Goal: Communication & Community: Answer question/provide support

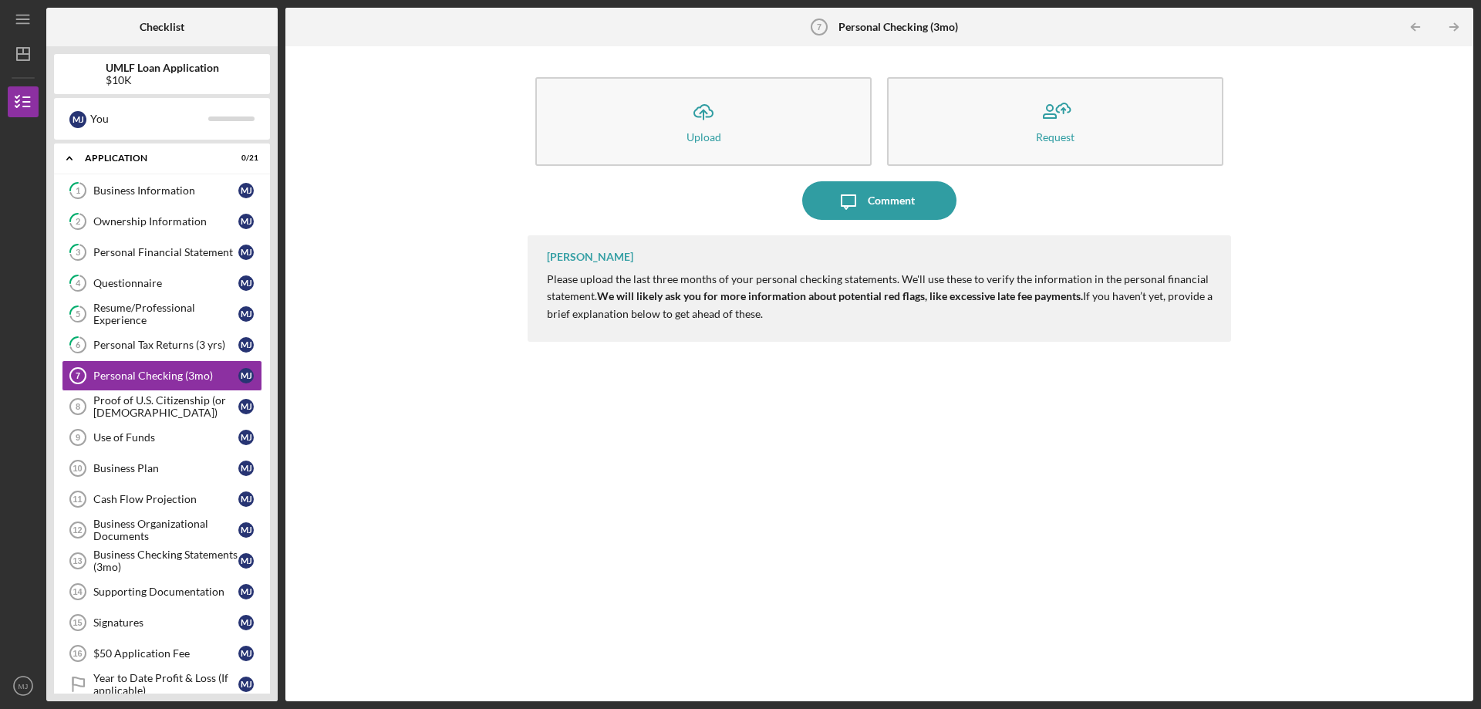
scroll to position [10, 0]
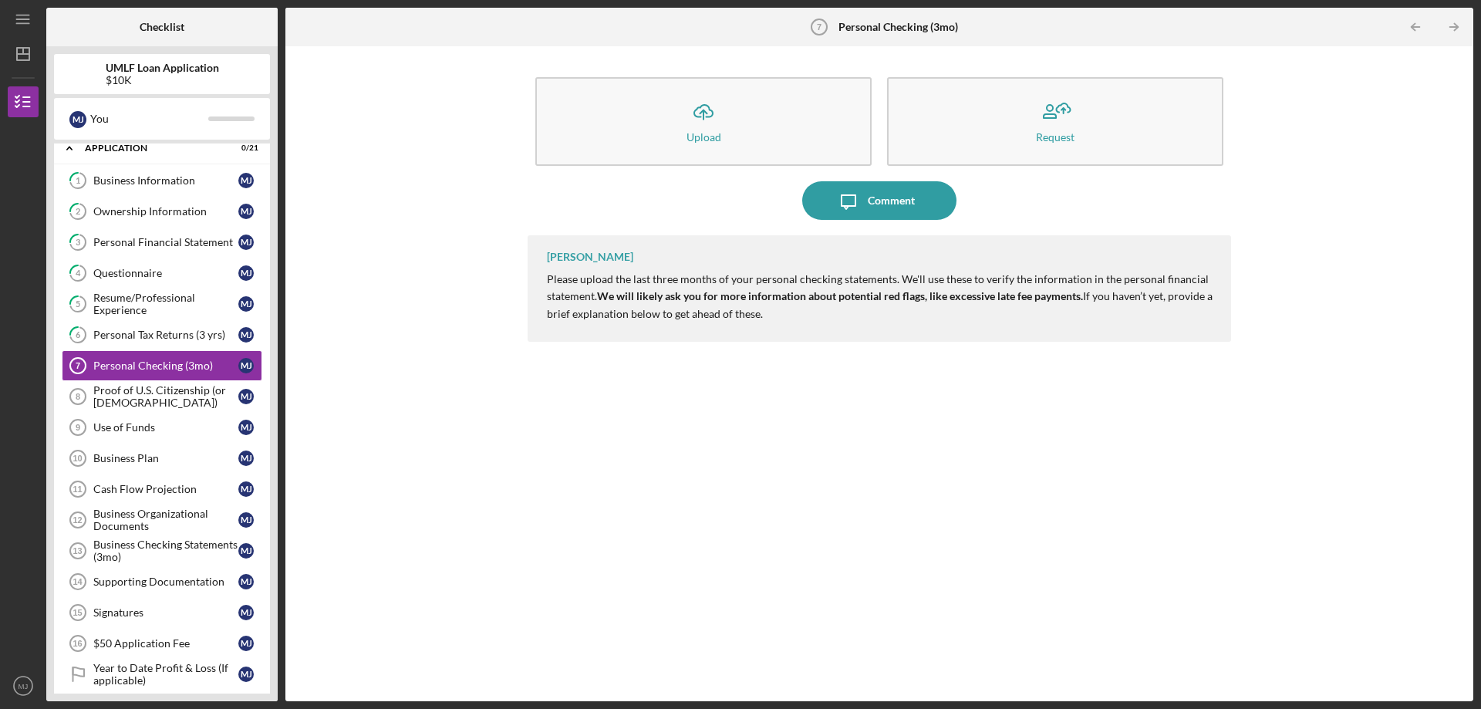
click at [771, 393] on div "[PERSON_NAME] Please upload the last three months of your personal checking sta…" at bounding box center [880, 456] width 704 height 443
click at [869, 202] on div "Comment" at bounding box center [891, 200] width 47 height 39
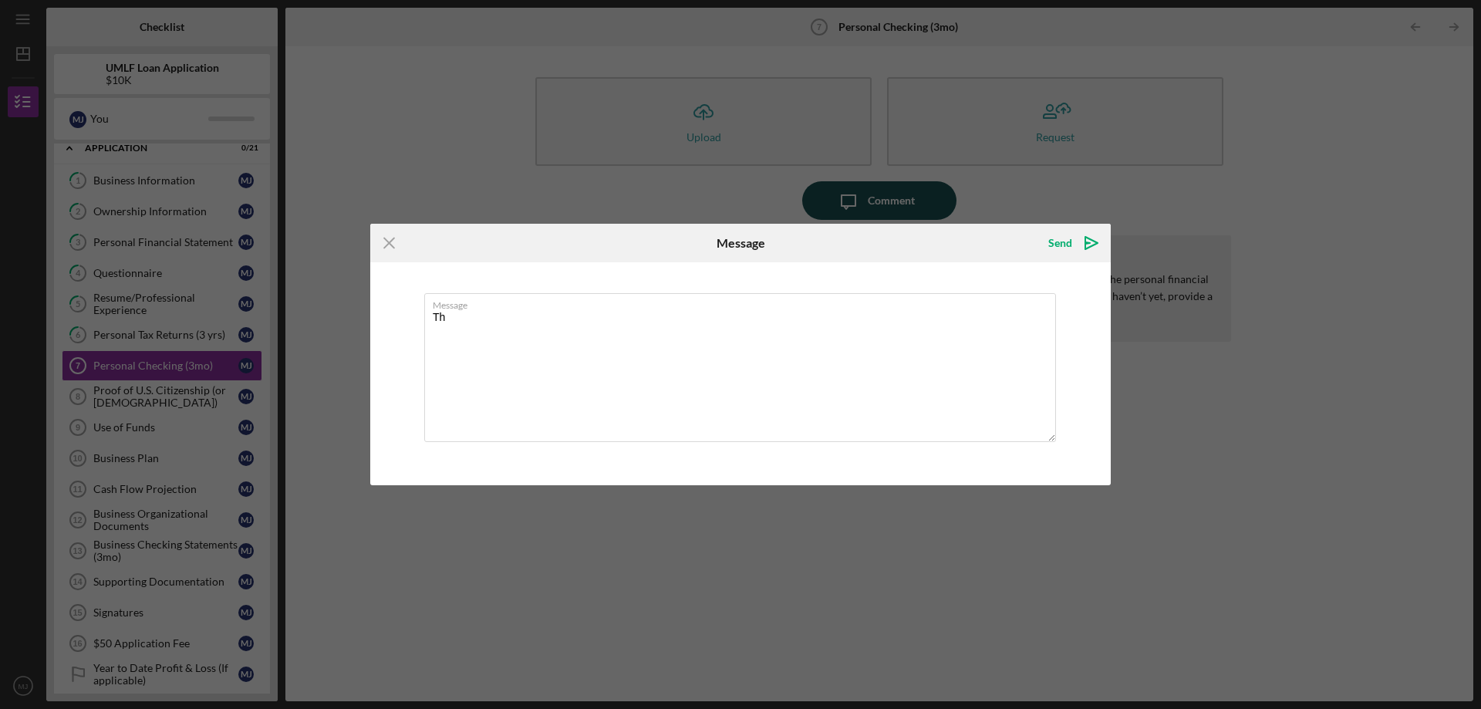
type textarea "T"
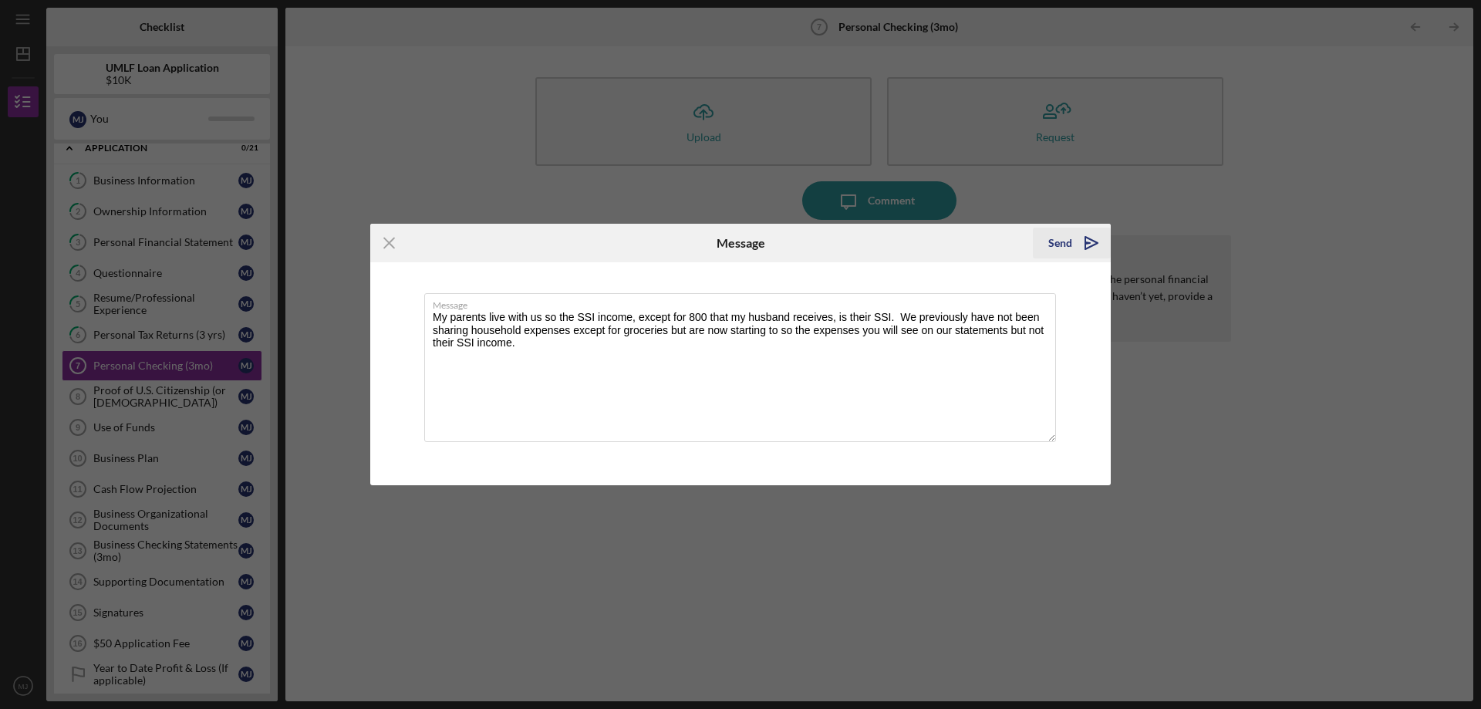
type textarea "My parents live with us so the SSI income, except for 800 that my husband recei…"
click at [1087, 242] on polygon "submit" at bounding box center [1088, 243] width 5 height 2
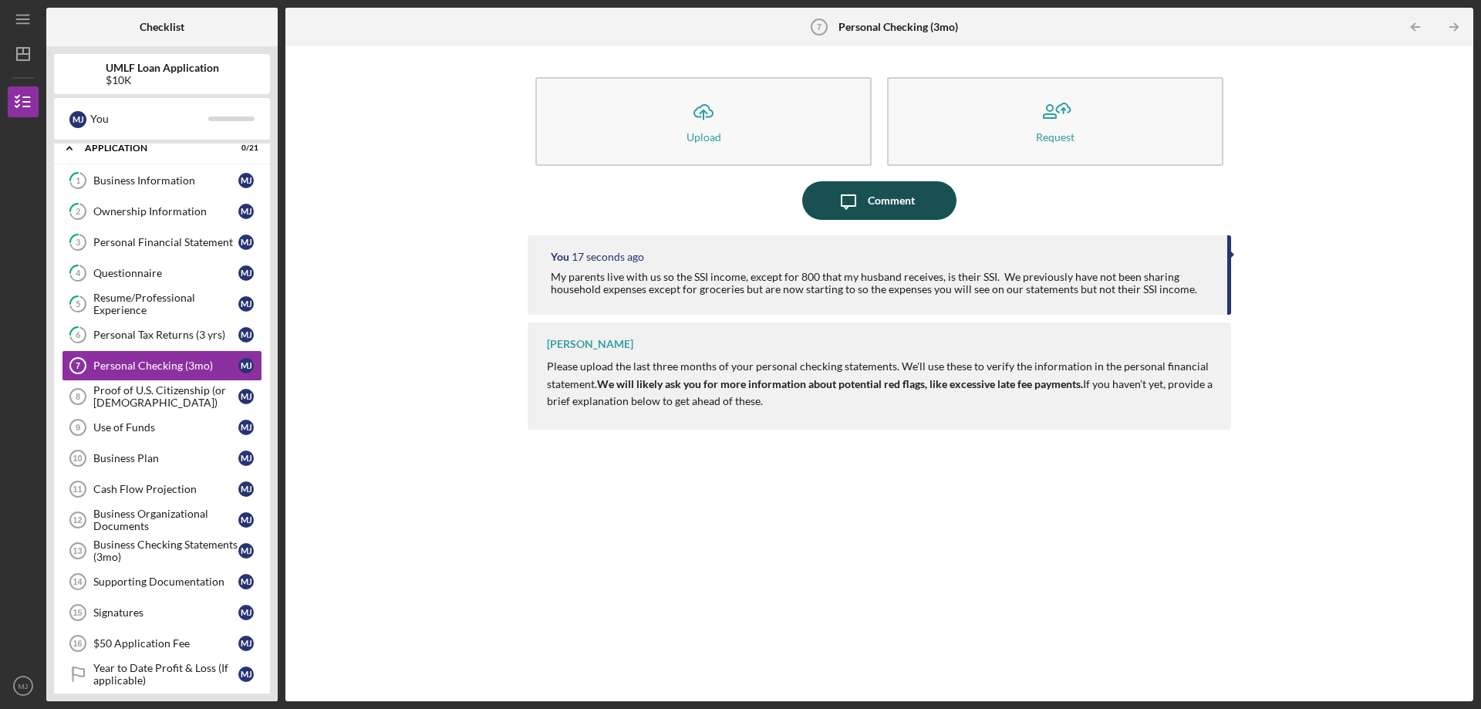
click at [886, 202] on div "Comment" at bounding box center [891, 200] width 47 height 39
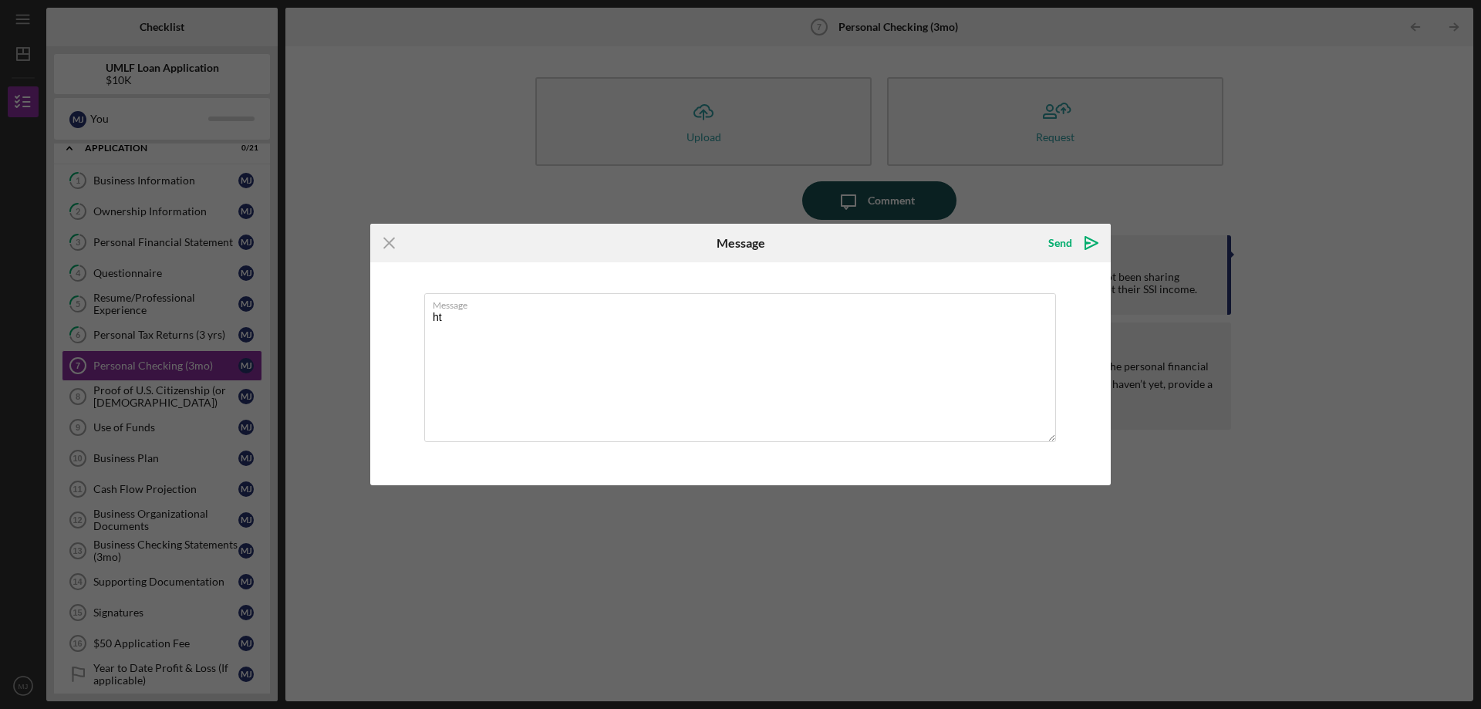
type textarea "h"
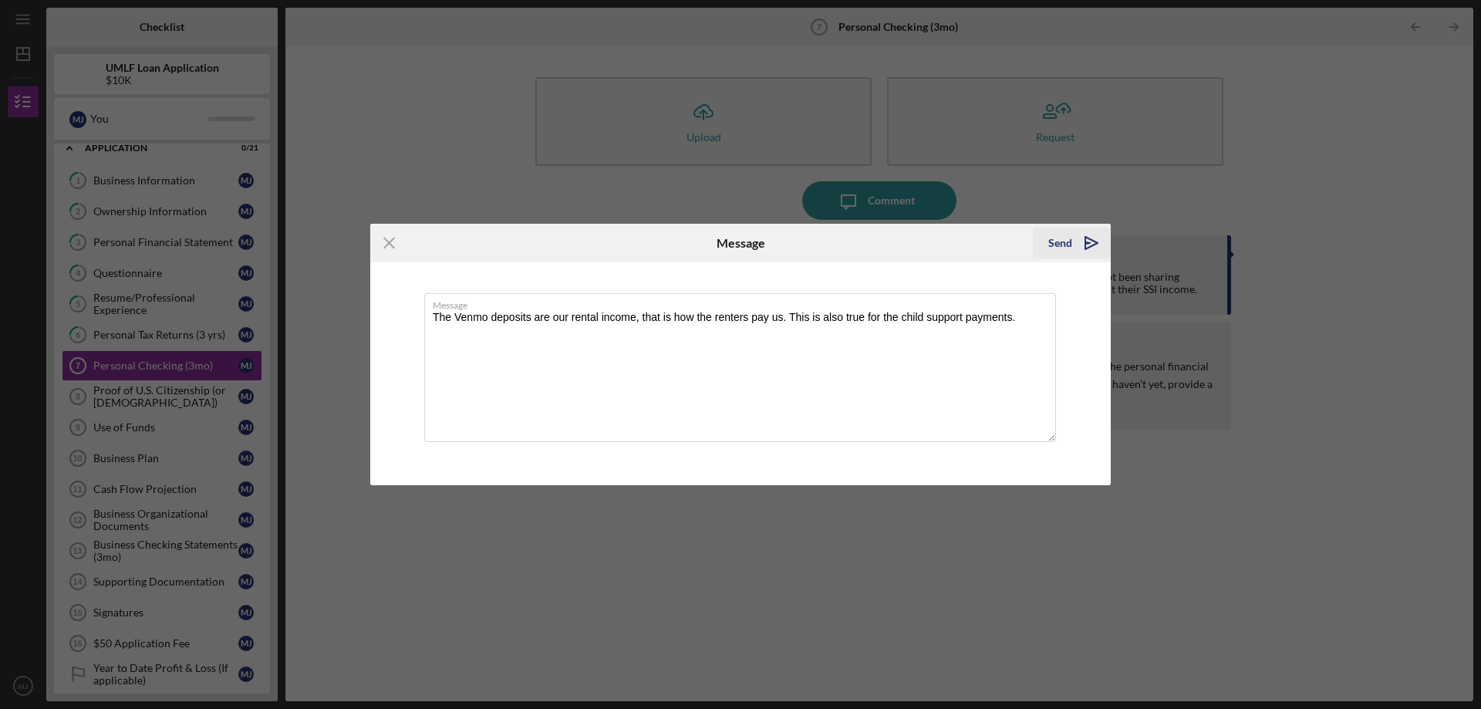
type textarea "The Venmo deposits are our rental income, that is how the renters pay us. This …"
click at [1091, 243] on icon "Icon/icon-invite-send" at bounding box center [1092, 243] width 39 height 39
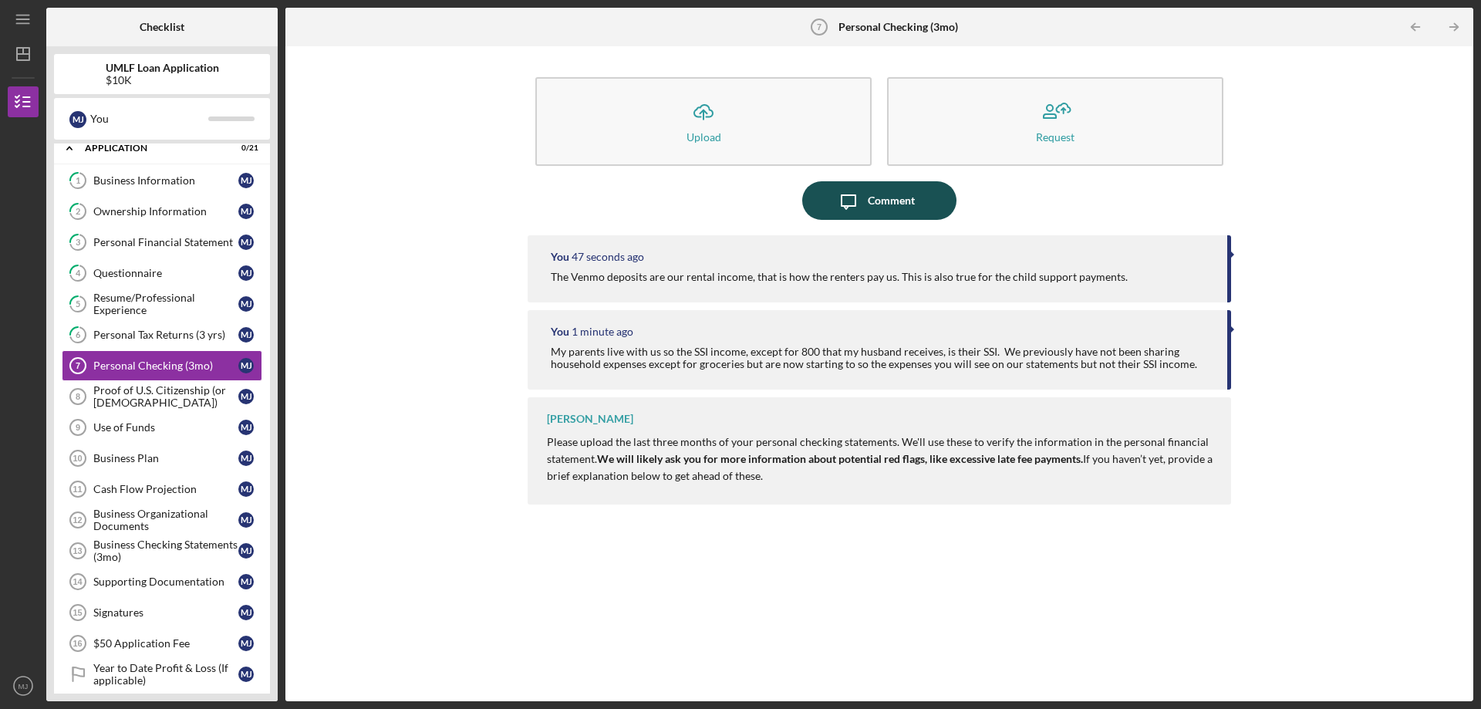
click at [884, 200] on div "Comment" at bounding box center [891, 200] width 47 height 39
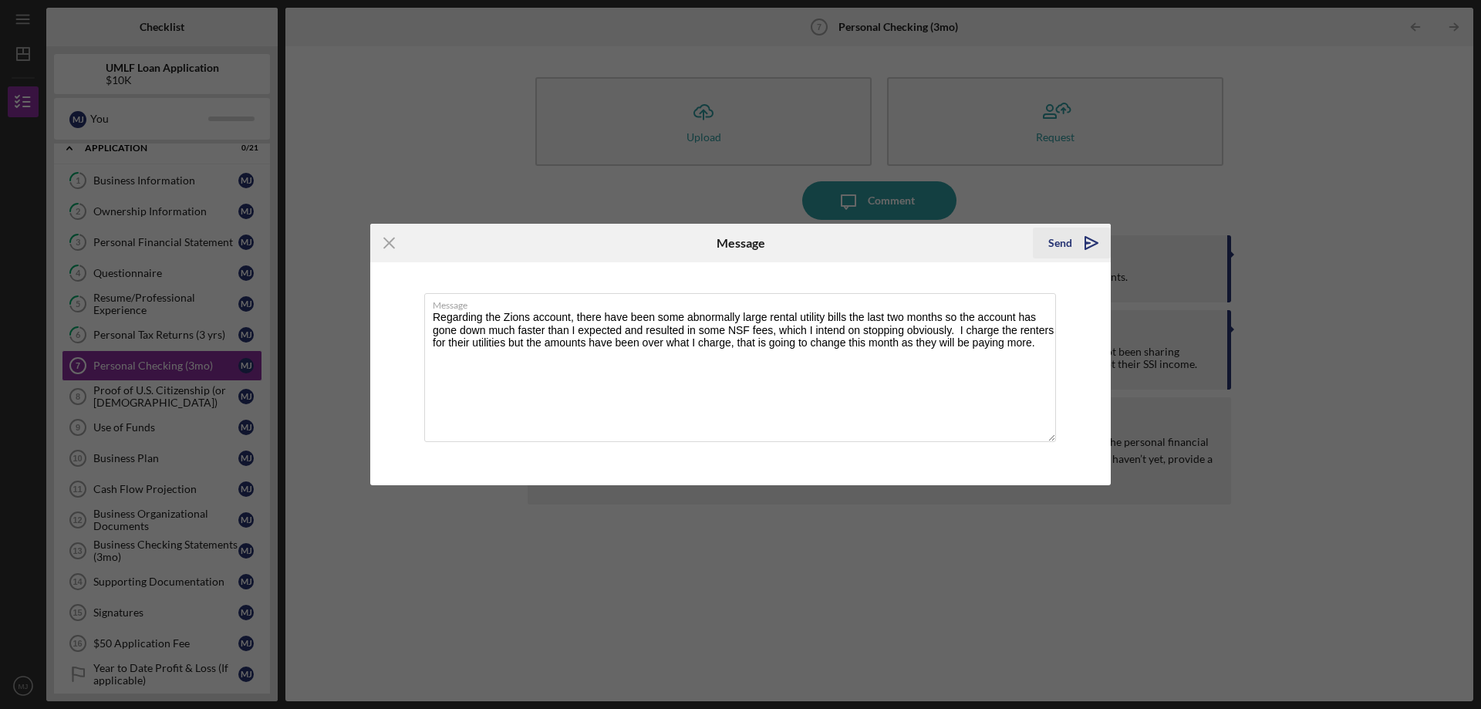
type textarea "Regarding the Zions account, there have been some abnormally large rental utili…"
drag, startPoint x: 1061, startPoint y: 242, endPoint x: 855, endPoint y: 211, distance: 208.2
click at [1063, 242] on div "Send" at bounding box center [1061, 243] width 24 height 31
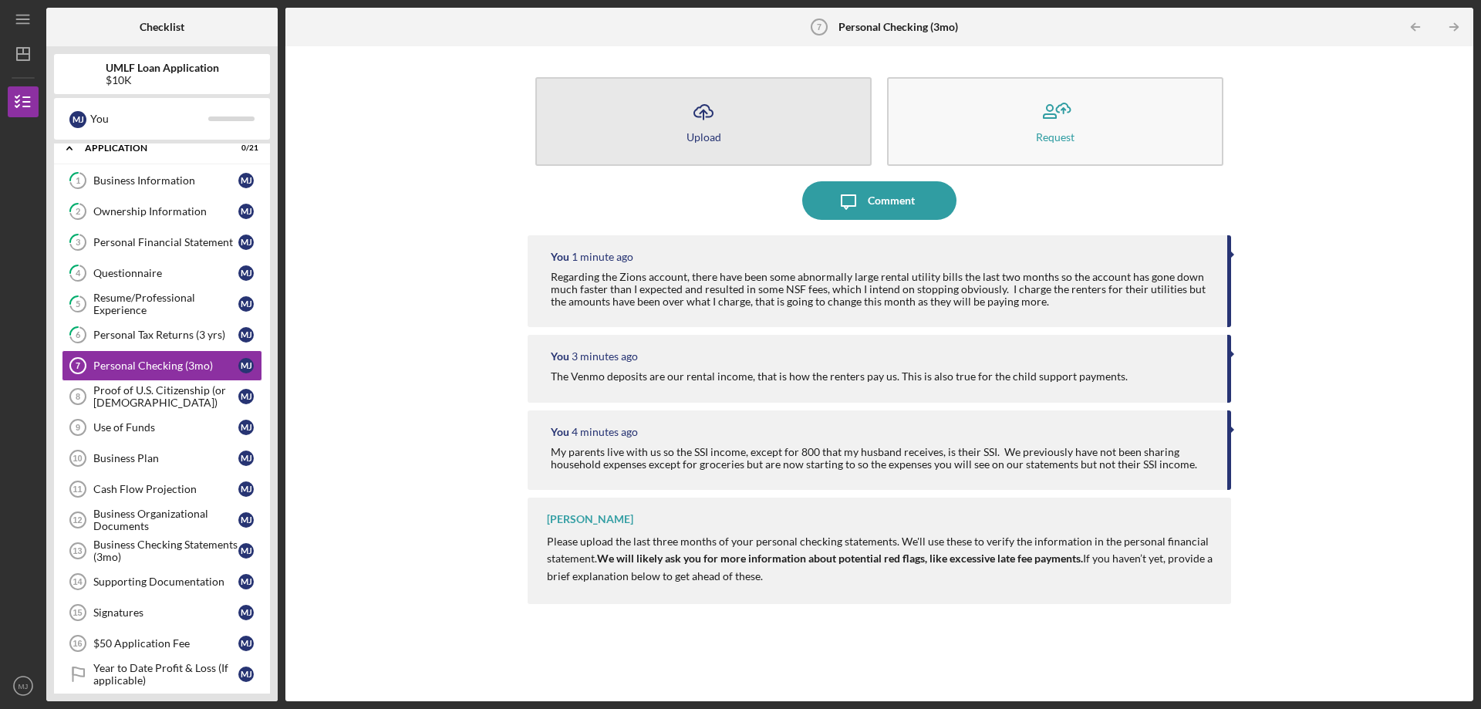
click at [711, 129] on icon "Icon/Upload" at bounding box center [703, 112] width 39 height 39
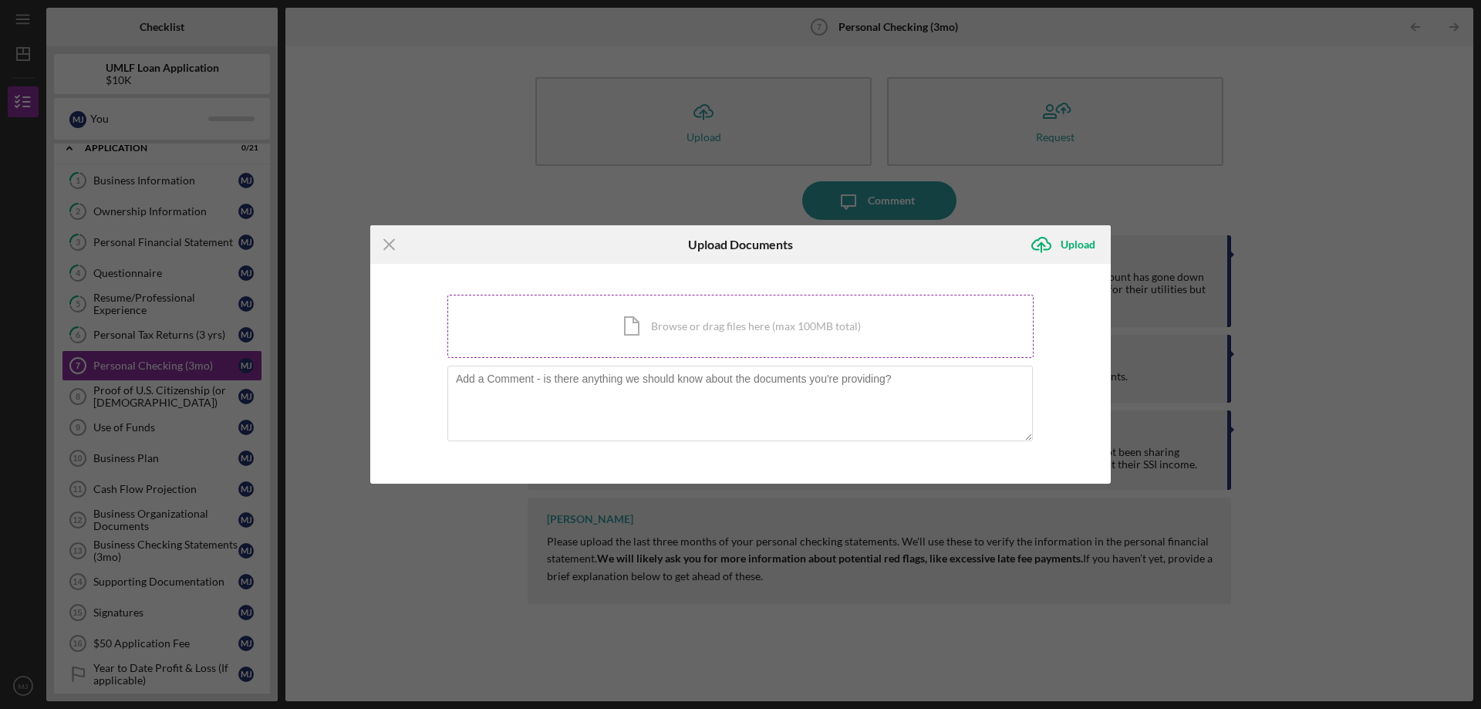
click at [636, 326] on div "Icon/Document Browse or drag files here (max 100MB total) Tap to choose files o…" at bounding box center [741, 326] width 586 height 63
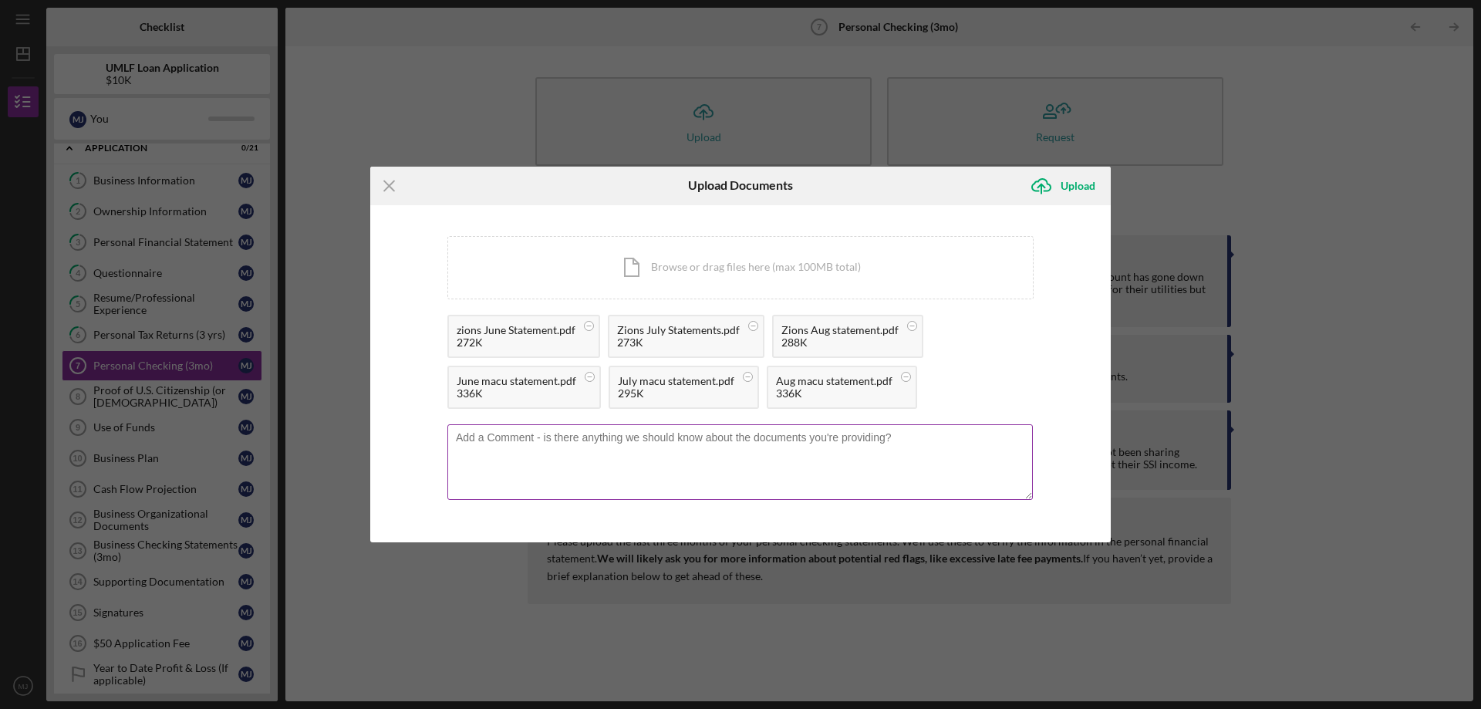
click at [548, 471] on textarea at bounding box center [741, 462] width 586 height 76
type textarea "See general comments. My husband has a separate account where his paycheck come…"
click at [1080, 191] on div "Upload" at bounding box center [1078, 186] width 35 height 31
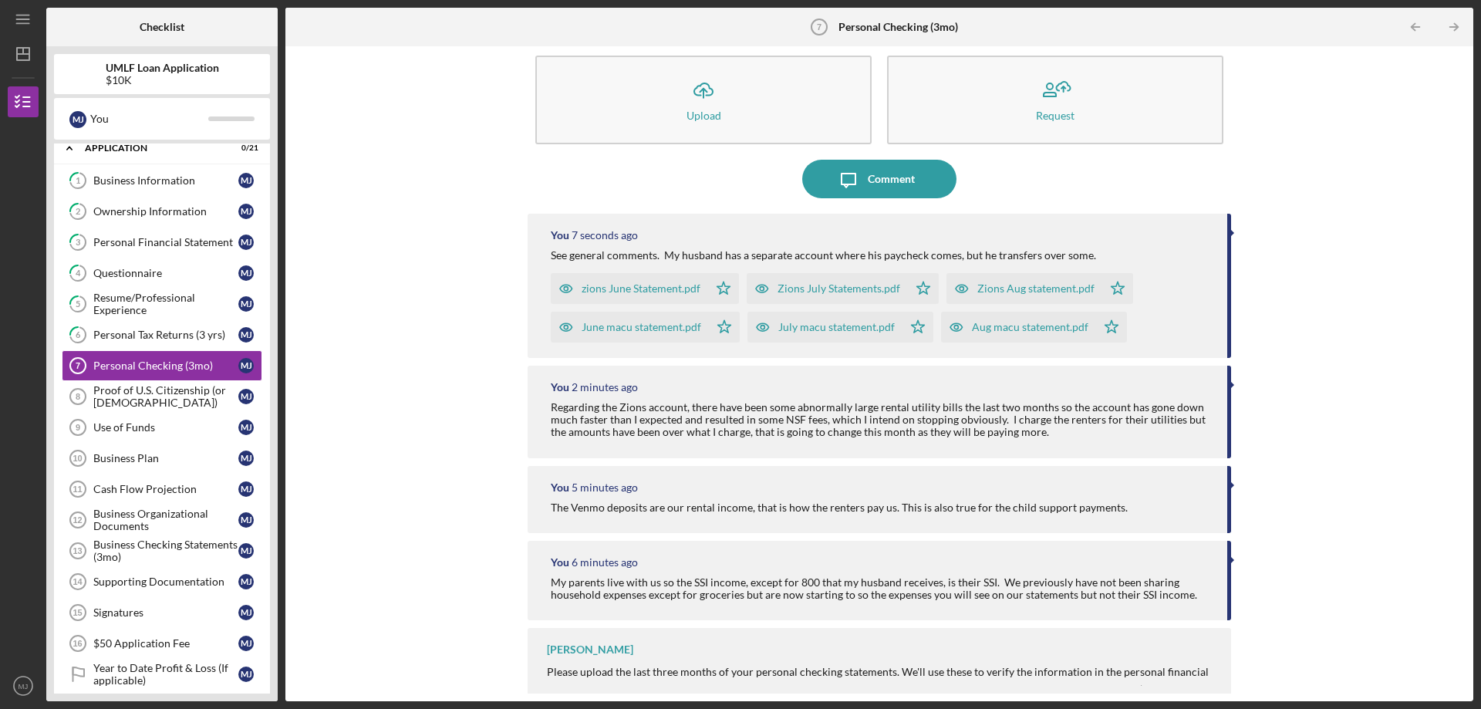
scroll to position [33, 0]
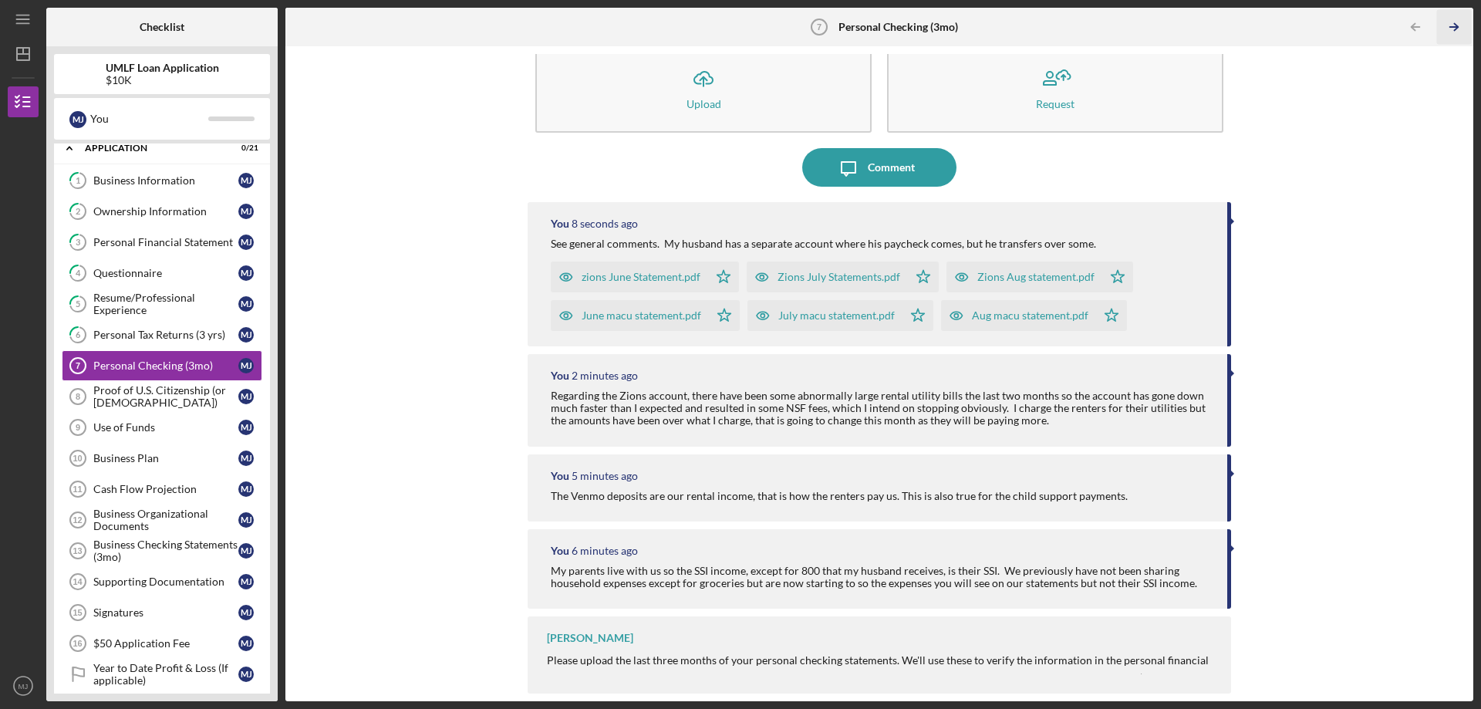
click at [1448, 25] on icon "Icon/Table Pagination Arrow" at bounding box center [1454, 27] width 35 height 35
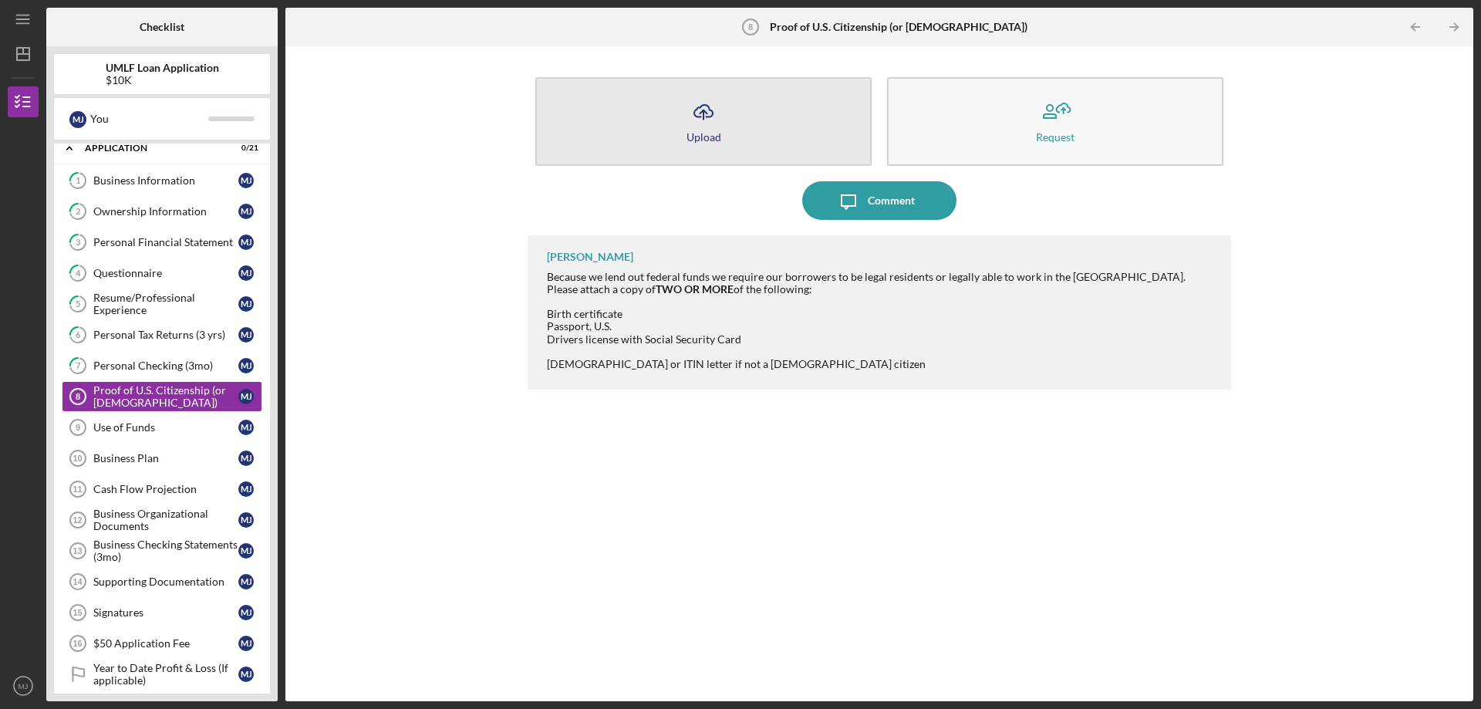
click at [783, 132] on button "Icon/Upload Upload" at bounding box center [703, 121] width 336 height 89
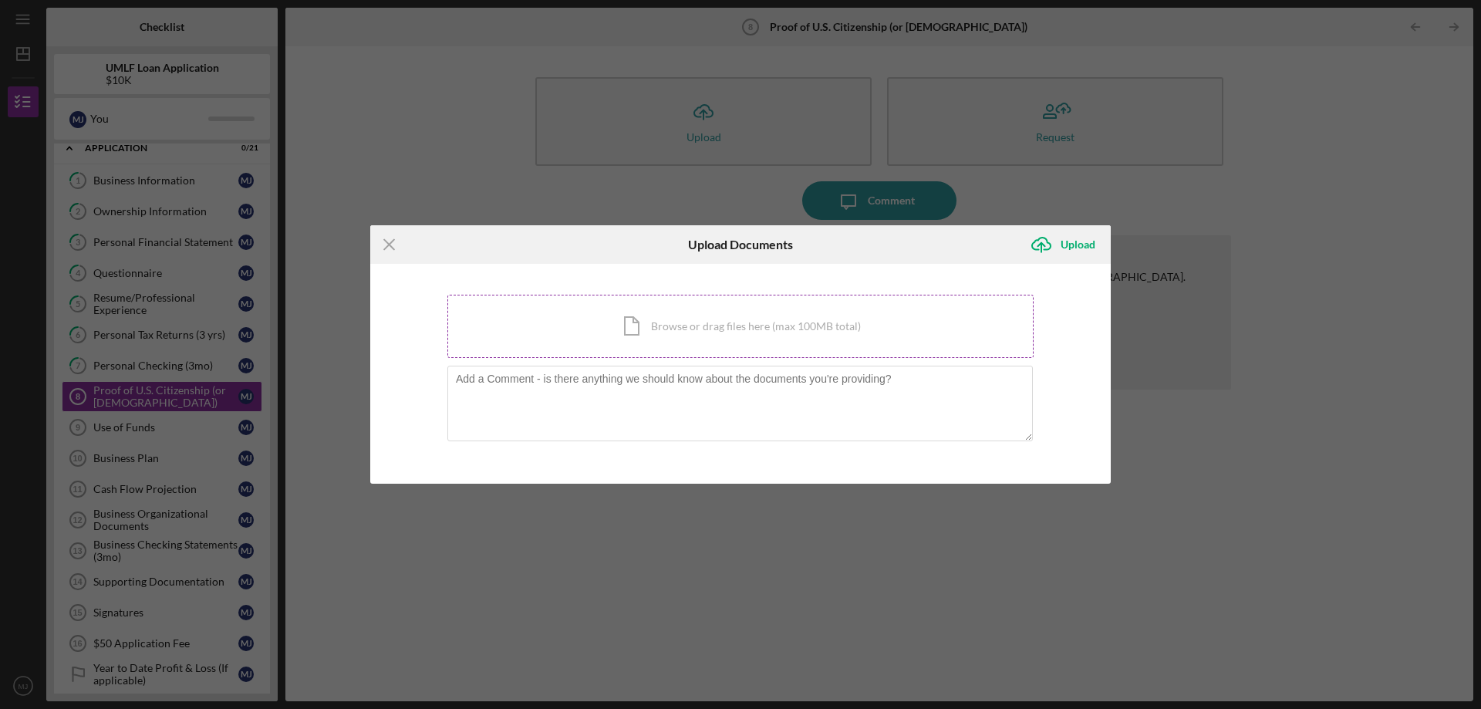
click at [681, 323] on div "Icon/Document Browse or drag files here (max 100MB total) Tap to choose files o…" at bounding box center [741, 326] width 586 height 63
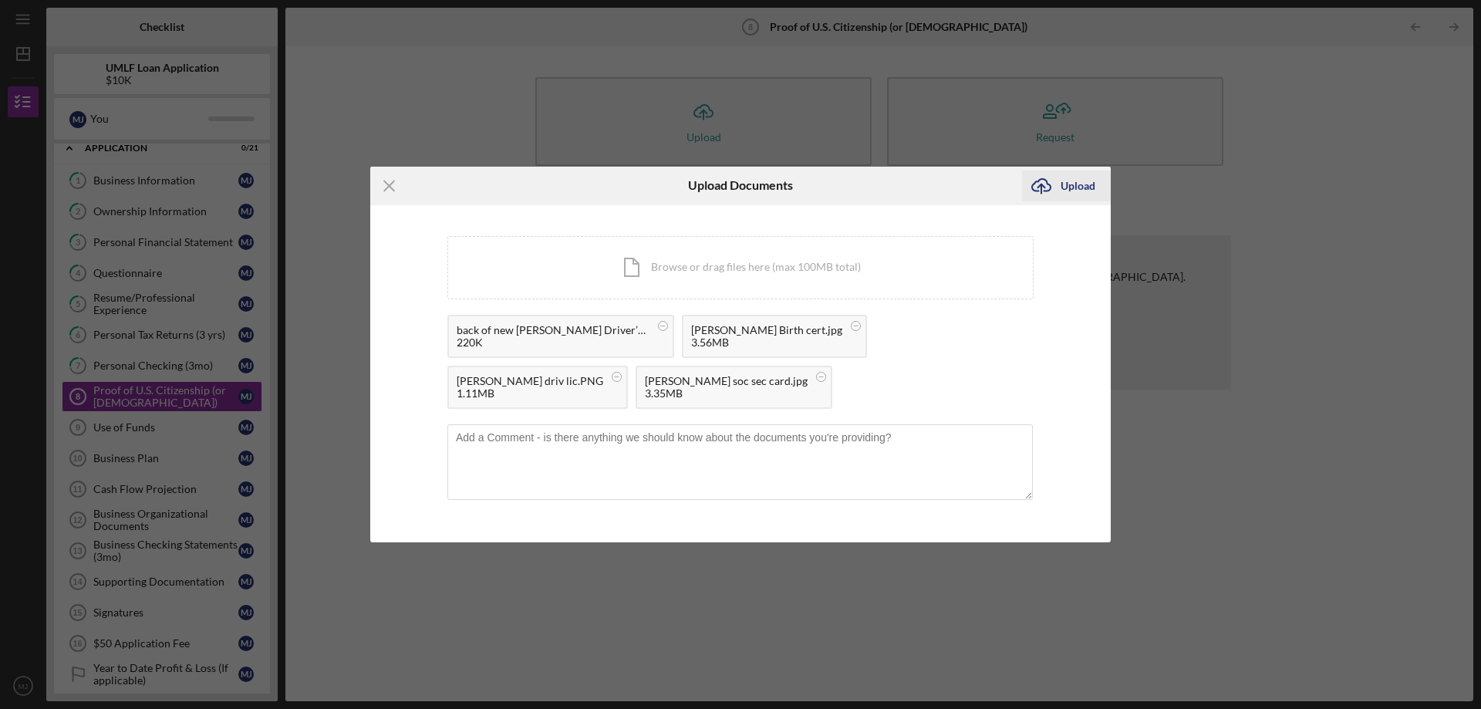
click at [1078, 182] on div "Upload" at bounding box center [1078, 186] width 35 height 31
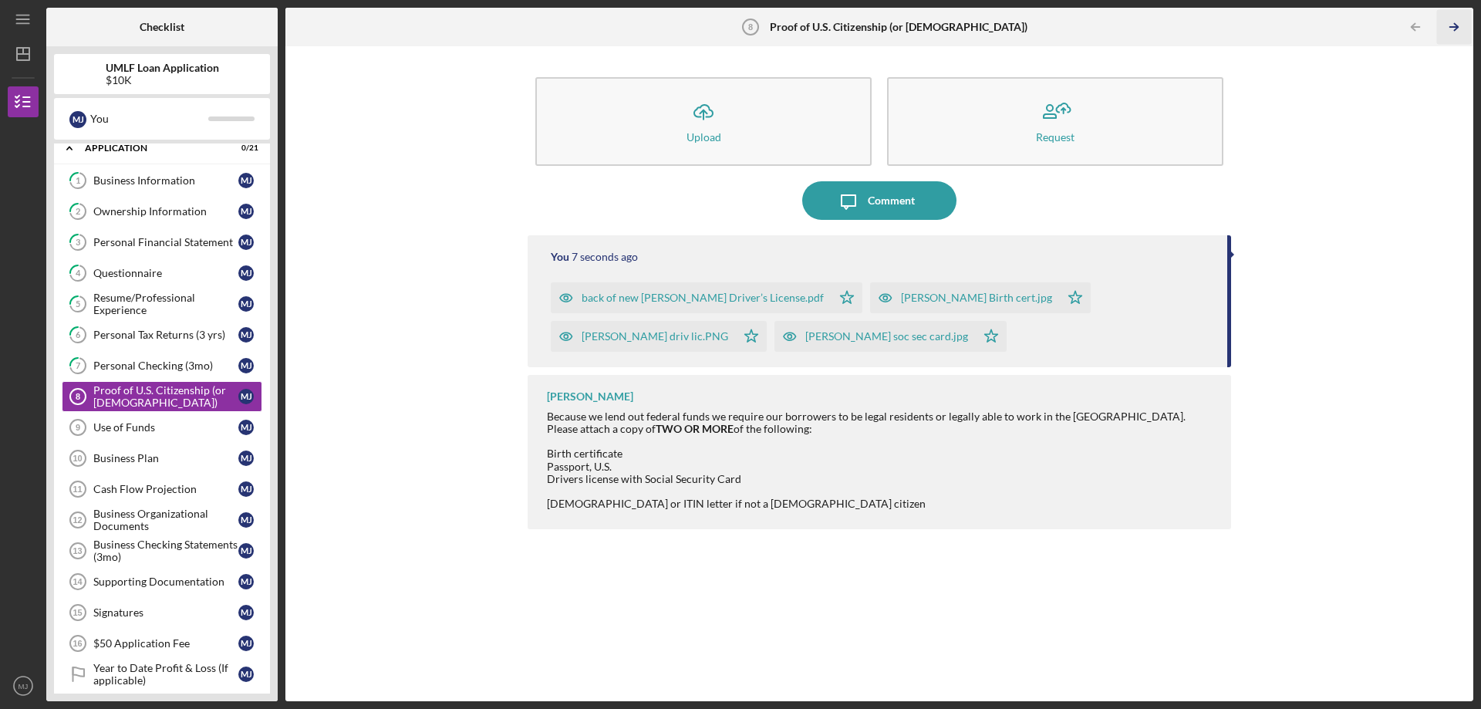
click at [1458, 21] on icon "Icon/Table Pagination Arrow" at bounding box center [1454, 27] width 35 height 35
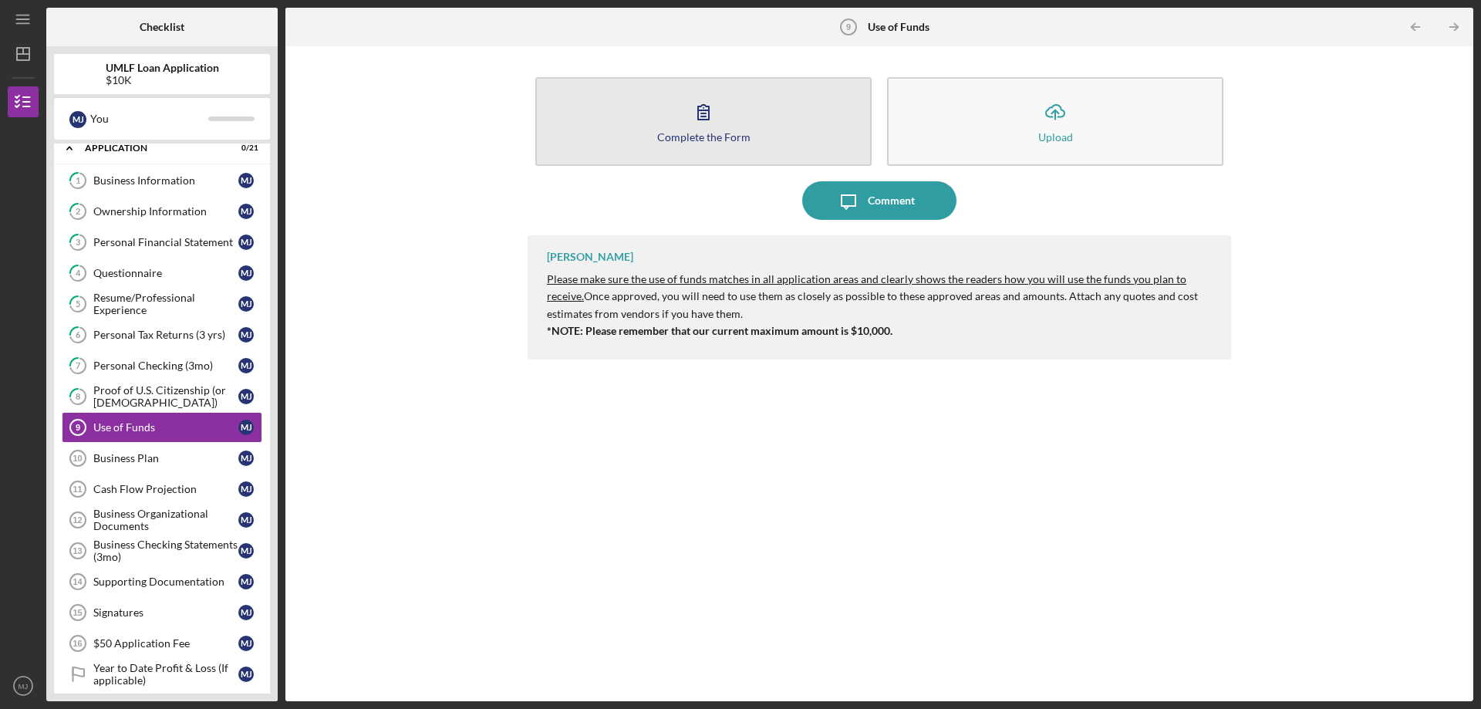
click at [721, 130] on button "Complete the Form Form" at bounding box center [703, 121] width 336 height 89
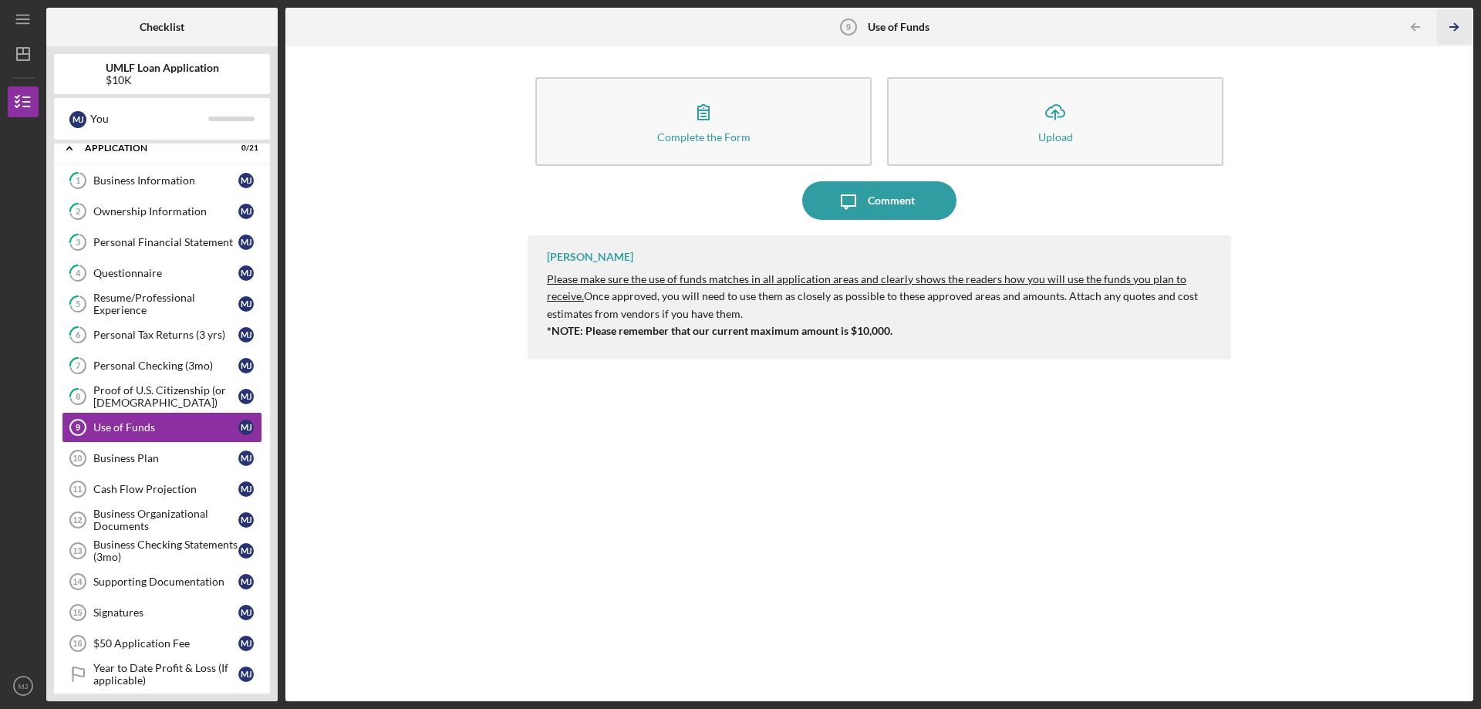
click at [1453, 24] on icon "Icon/Table Pagination Arrow" at bounding box center [1454, 27] width 35 height 35
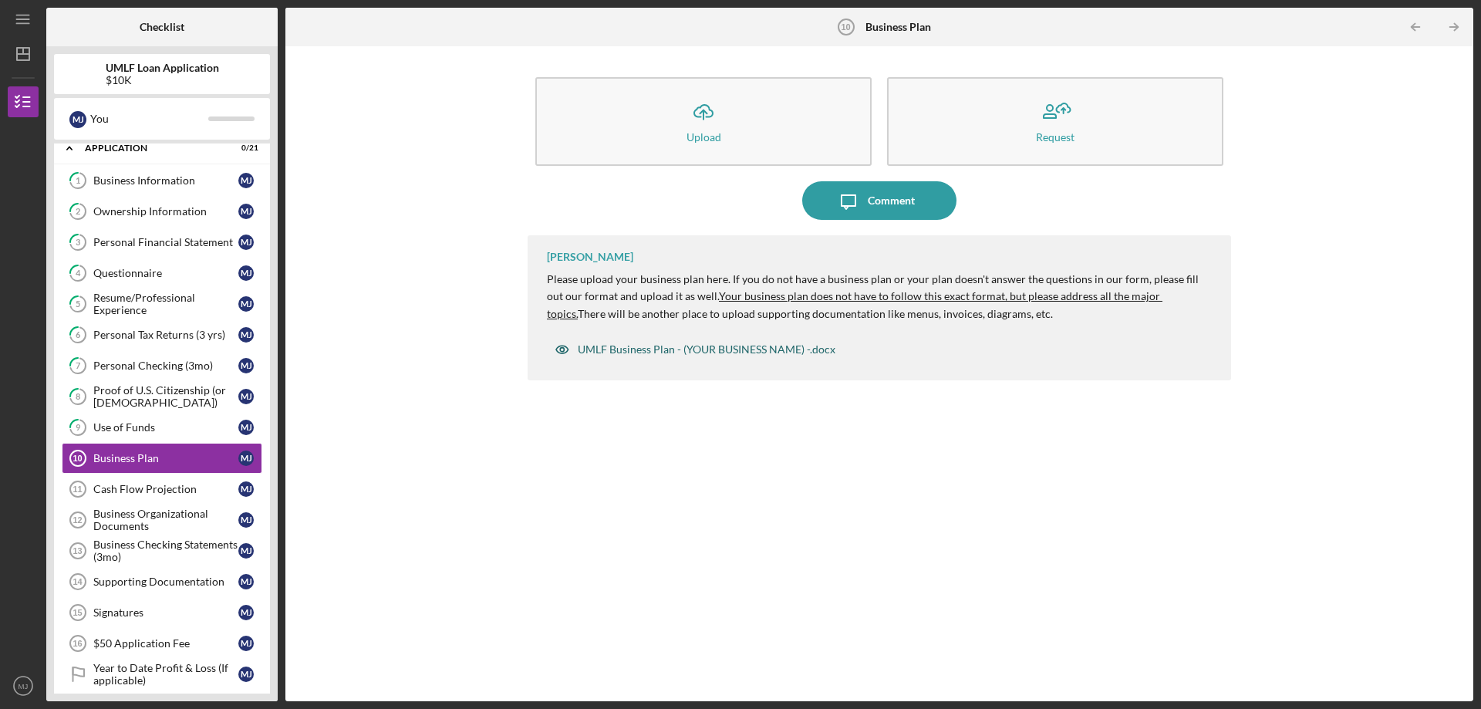
click at [647, 346] on div "UMLF Business Plan - (YOUR BUSINESS NAME) -.docx" at bounding box center [707, 349] width 258 height 12
